Goal: Register for event/course

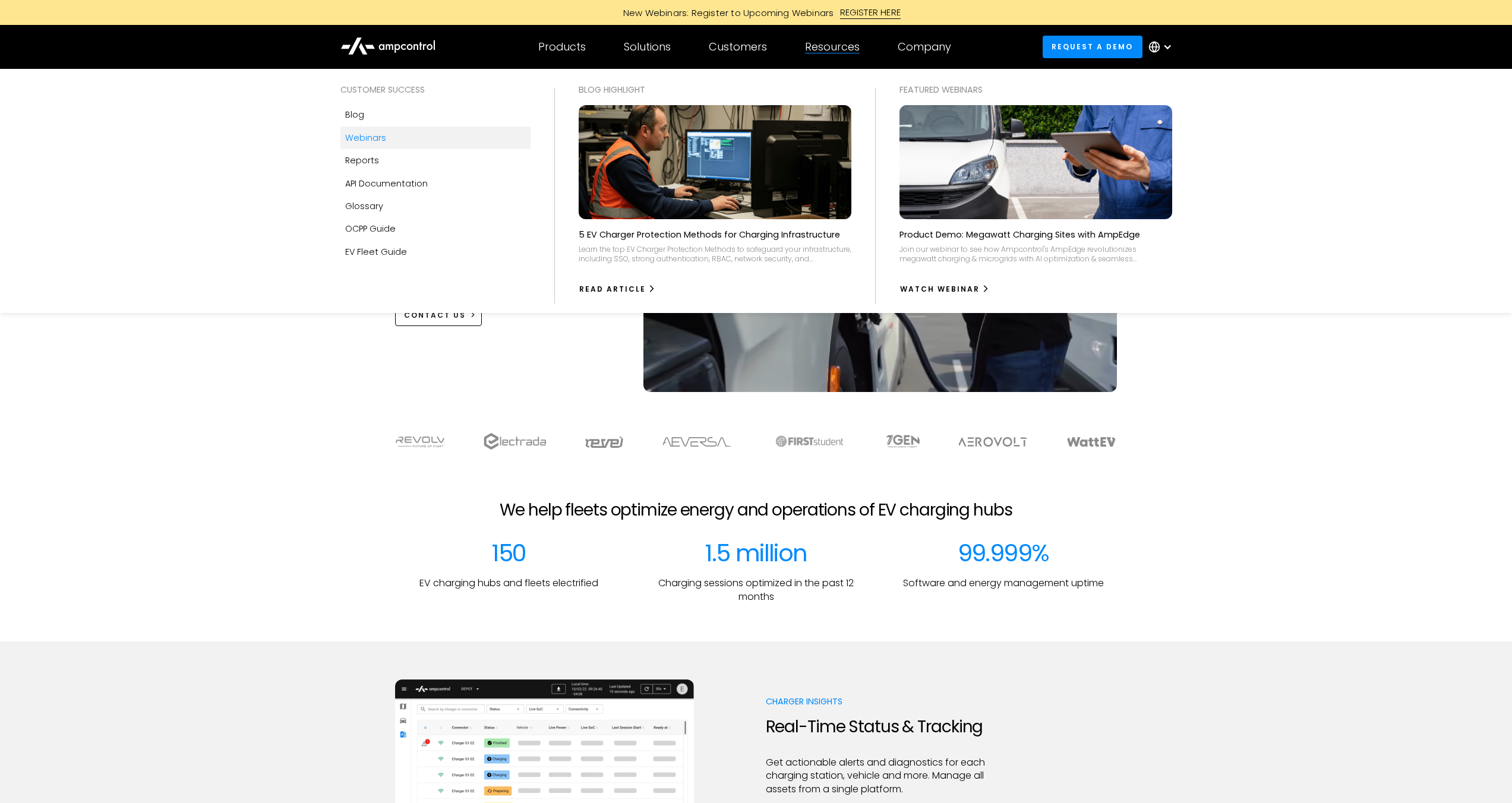
click at [375, 140] on div "Webinars" at bounding box center [366, 138] width 41 height 13
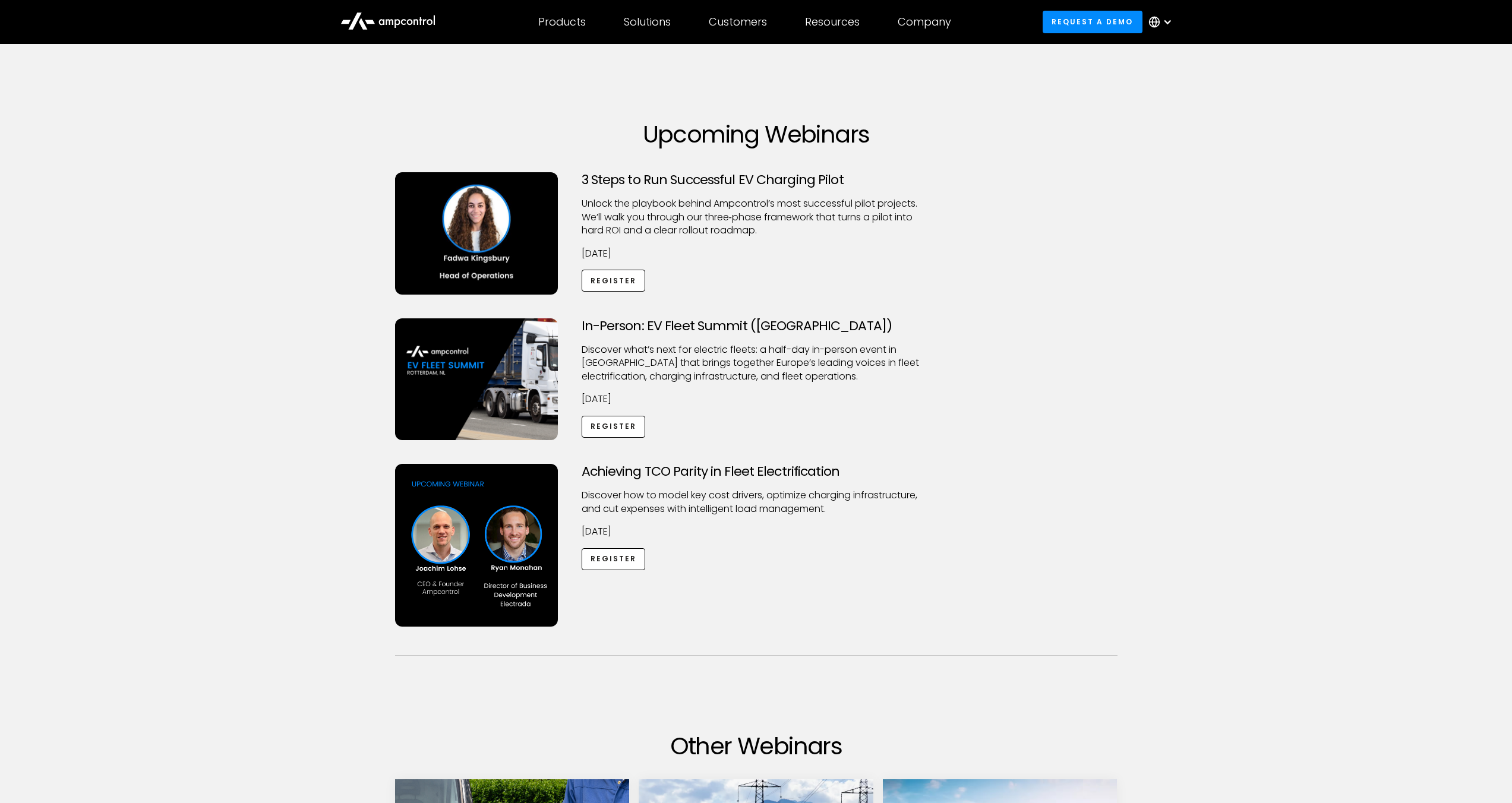
click at [480, 372] on img at bounding box center [476, 380] width 162 height 122
click at [750, 330] on h3 "In-Person: EV Fleet Summit (Rotterdam)" at bounding box center [756, 326] width 349 height 15
click at [618, 428] on link "Register" at bounding box center [614, 427] width 64 height 22
